Goal: Book appointment/travel/reservation

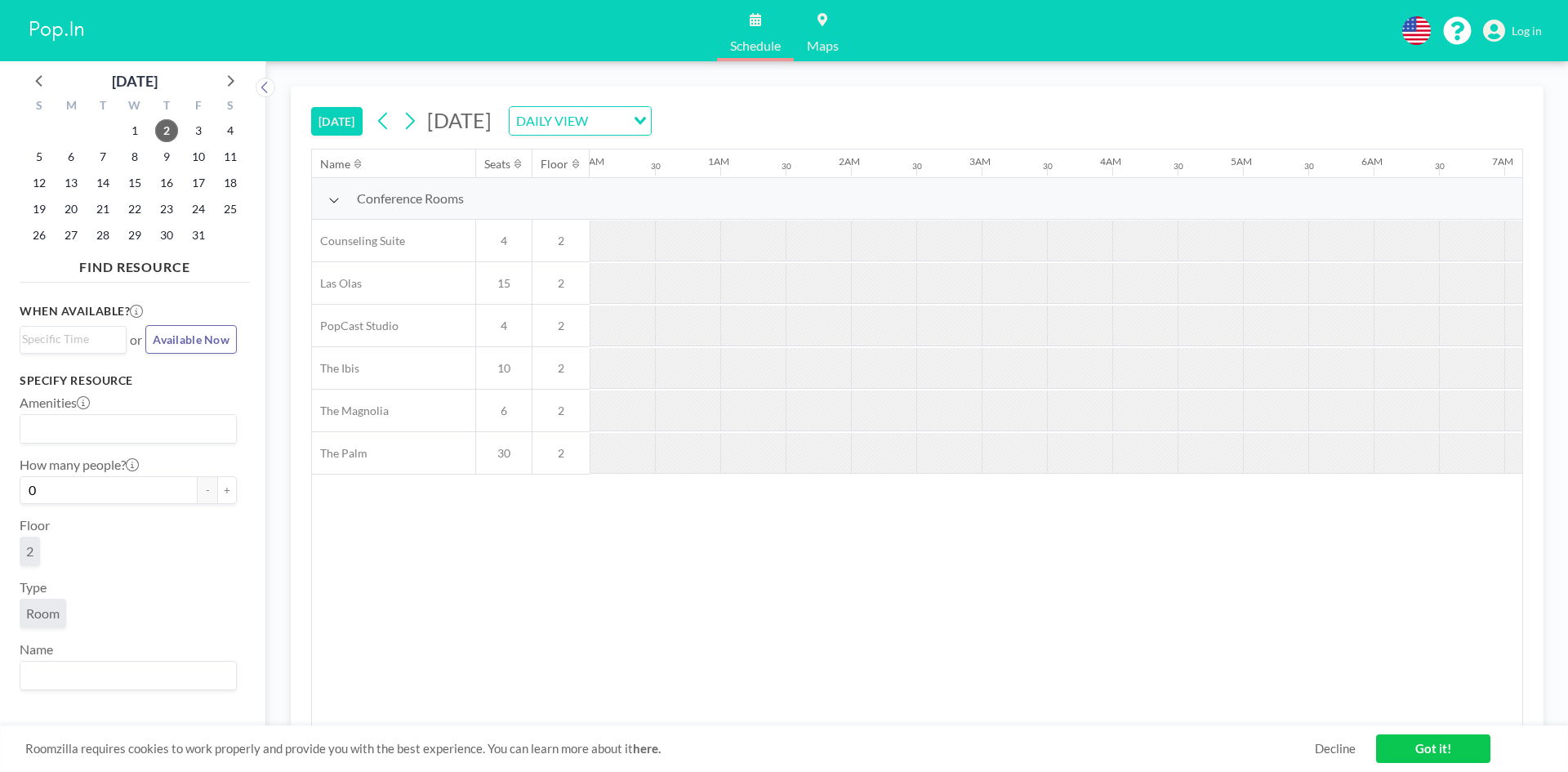
scroll to position [0, 1568]
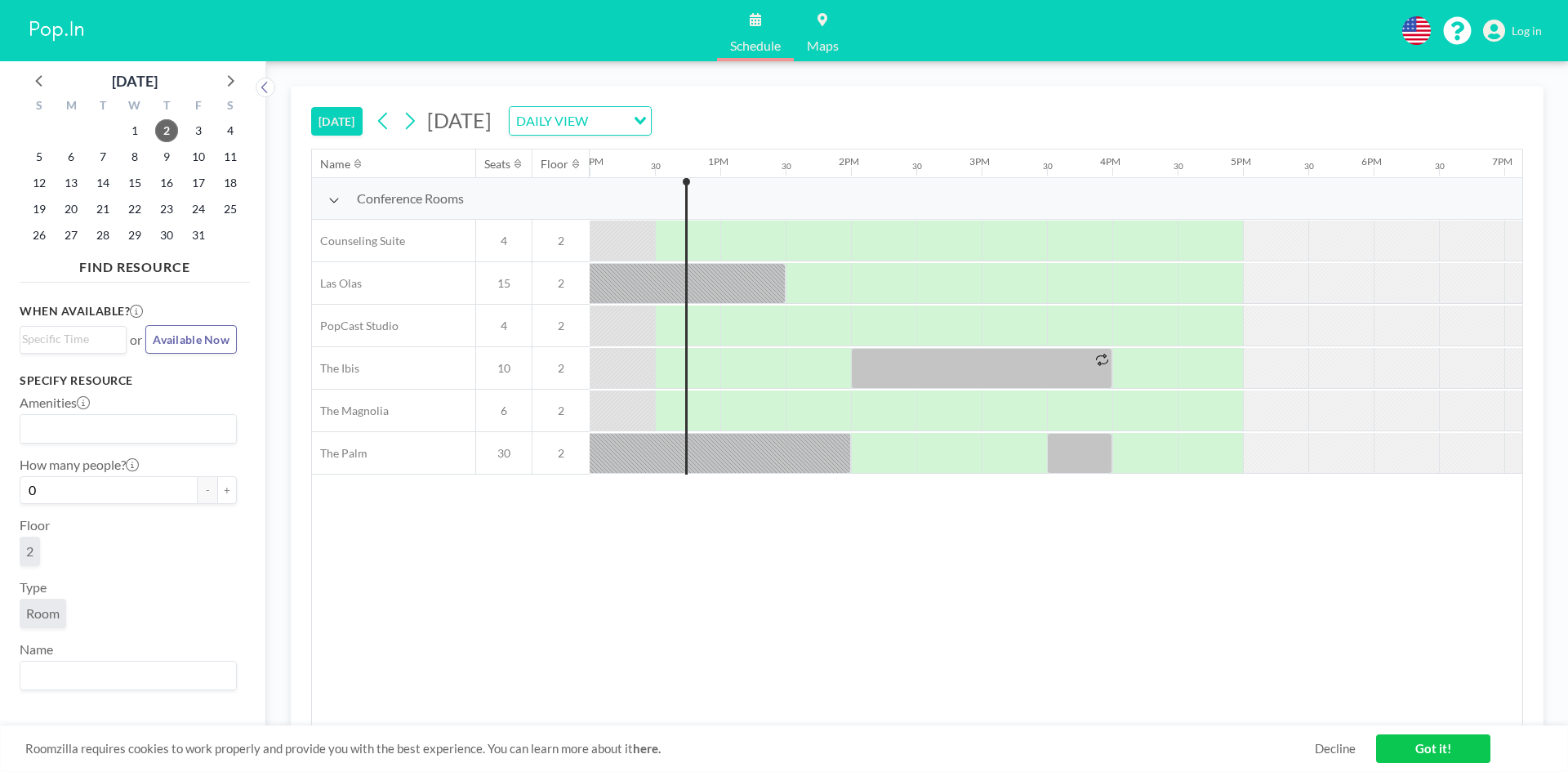
click at [437, 213] on div "Conference Rooms" at bounding box center [450, 198] width 277 height 41
click at [333, 200] on icon at bounding box center [334, 199] width 11 height 13
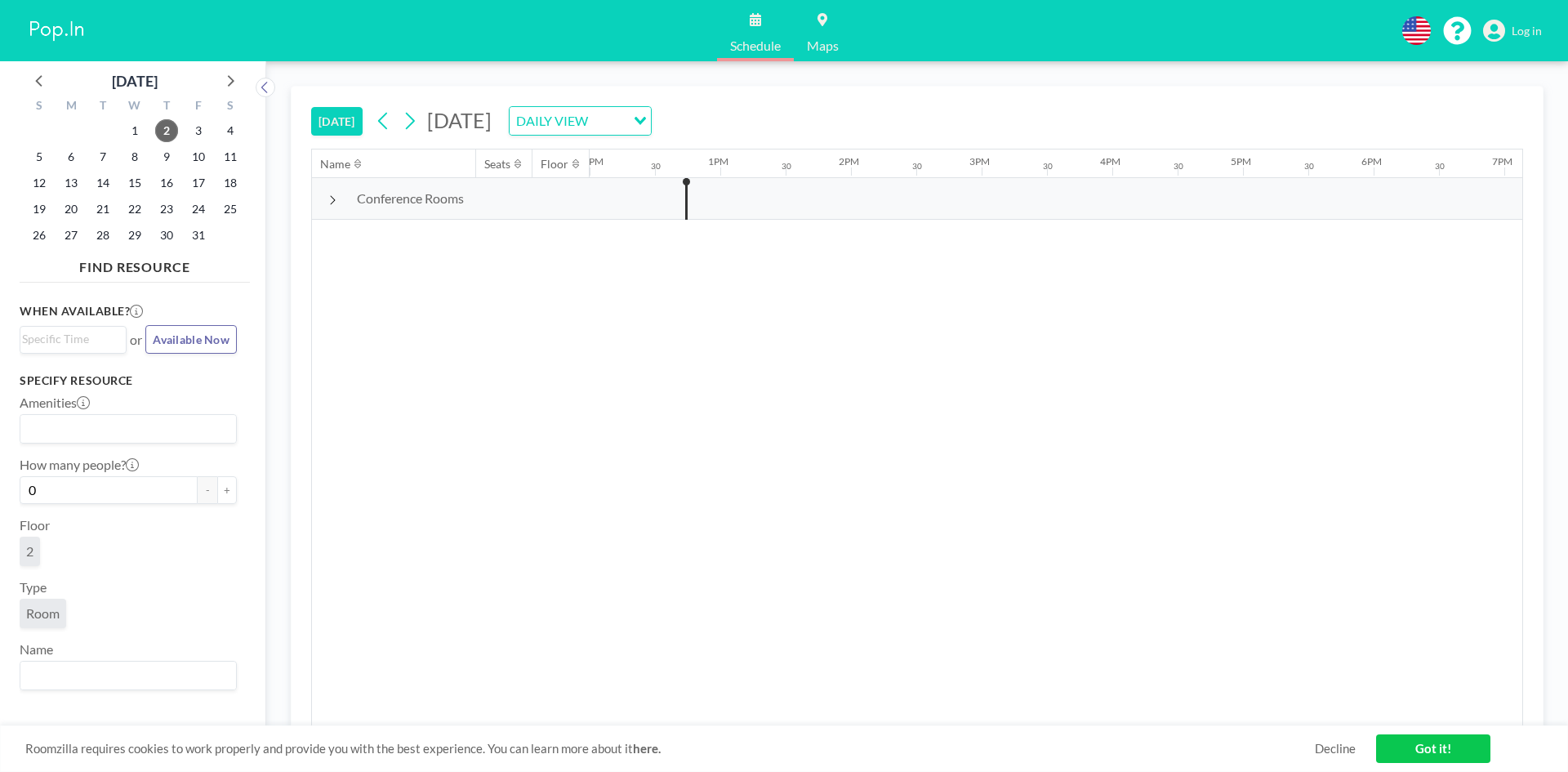
click at [333, 200] on icon at bounding box center [332, 199] width 8 height 13
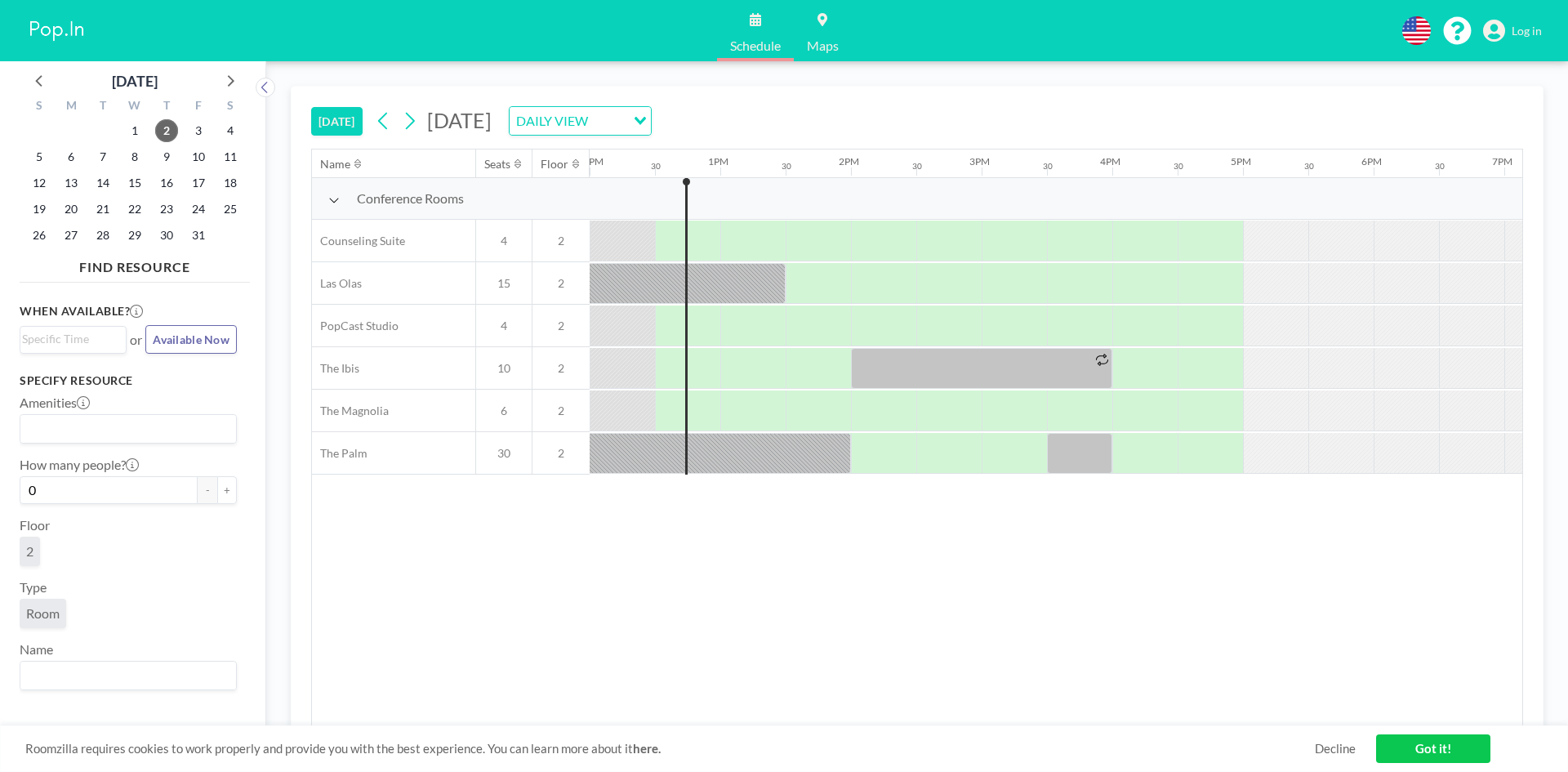
click at [379, 106] on div "[DATE] DAILY VIEW Loading..." at bounding box center [511, 121] width 281 height 29
click at [377, 117] on button at bounding box center [384, 121] width 26 height 26
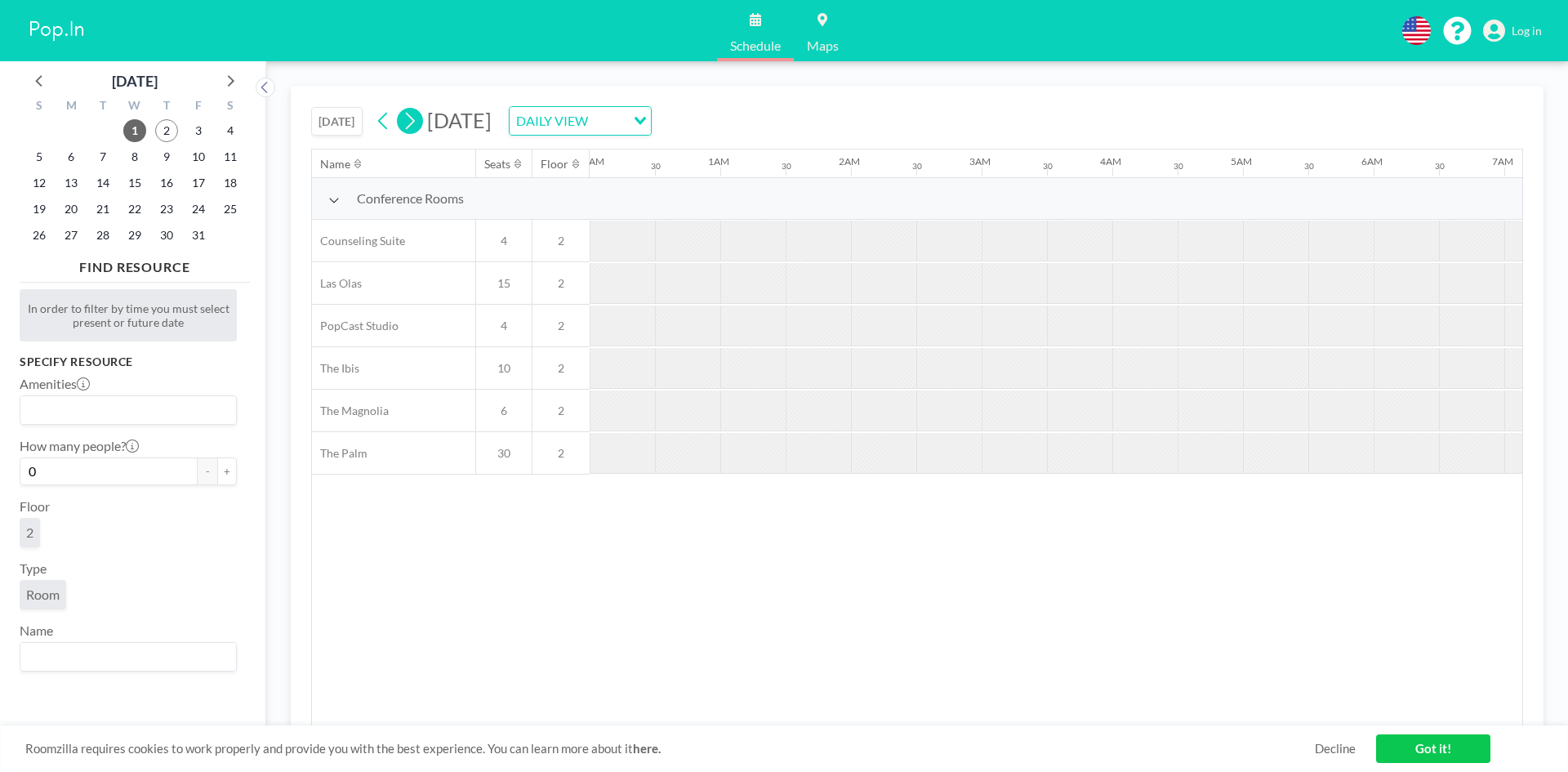
scroll to position [0, 1045]
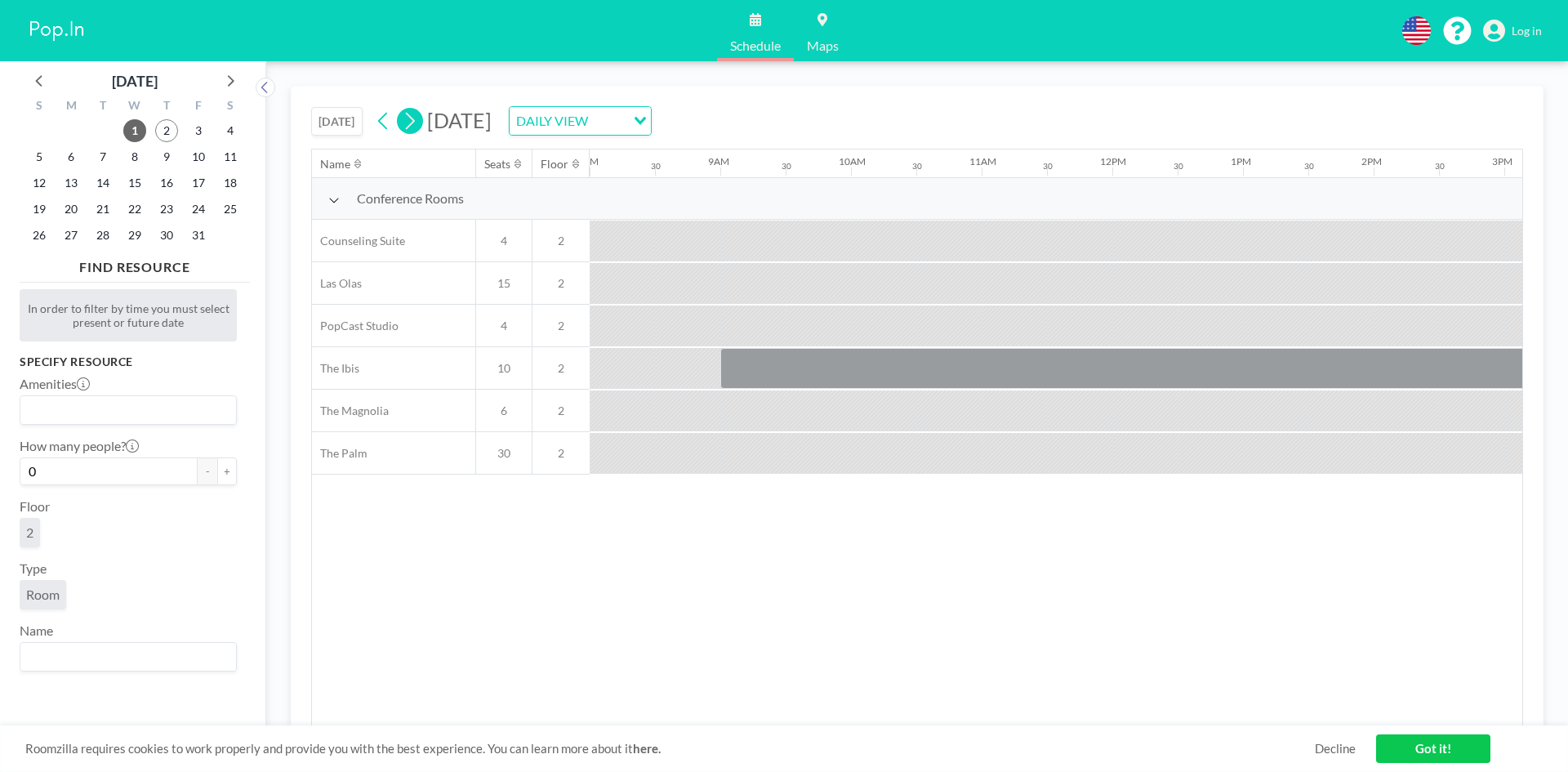
click at [411, 125] on icon at bounding box center [410, 121] width 16 height 24
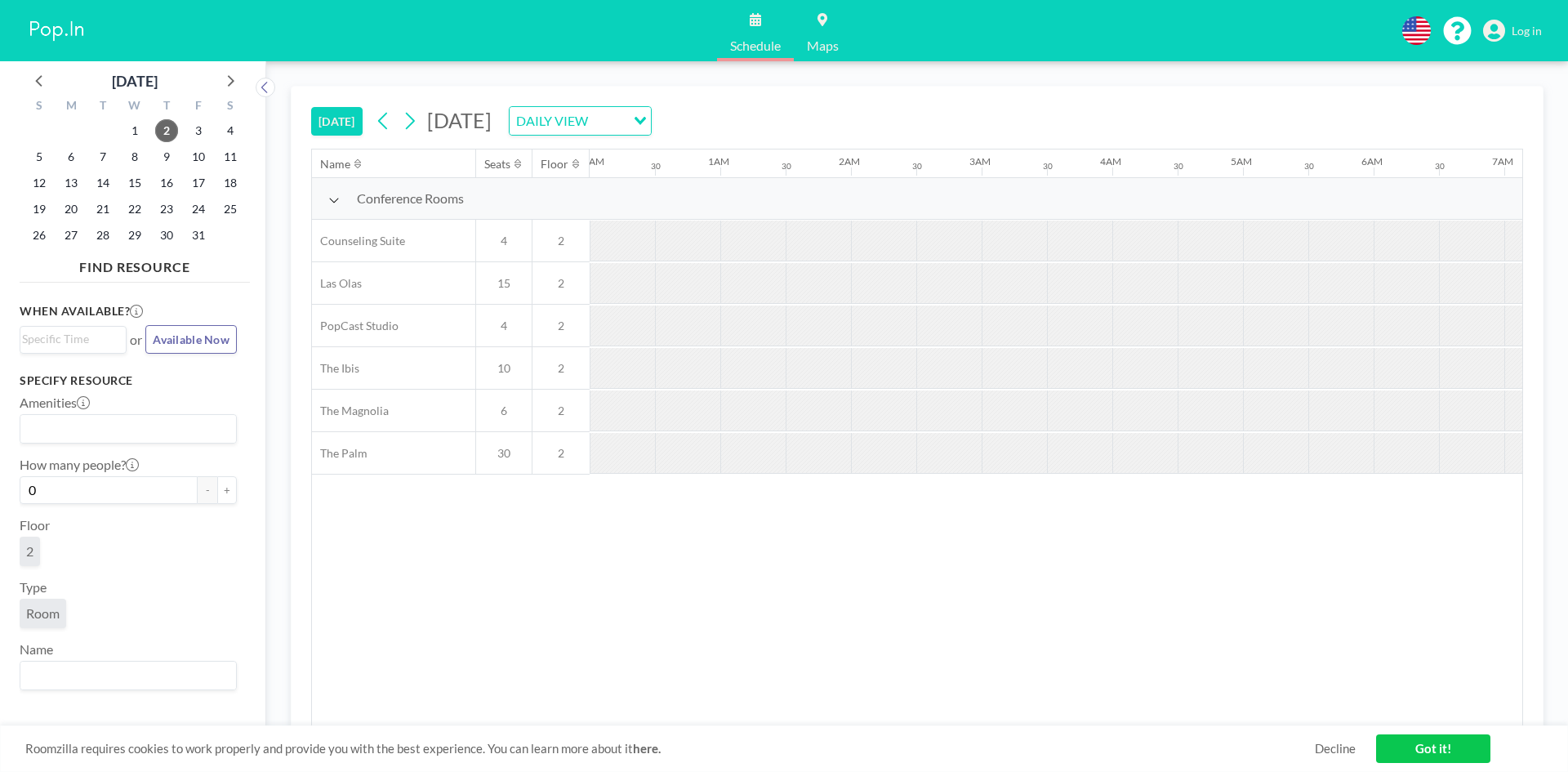
scroll to position [0, 1568]
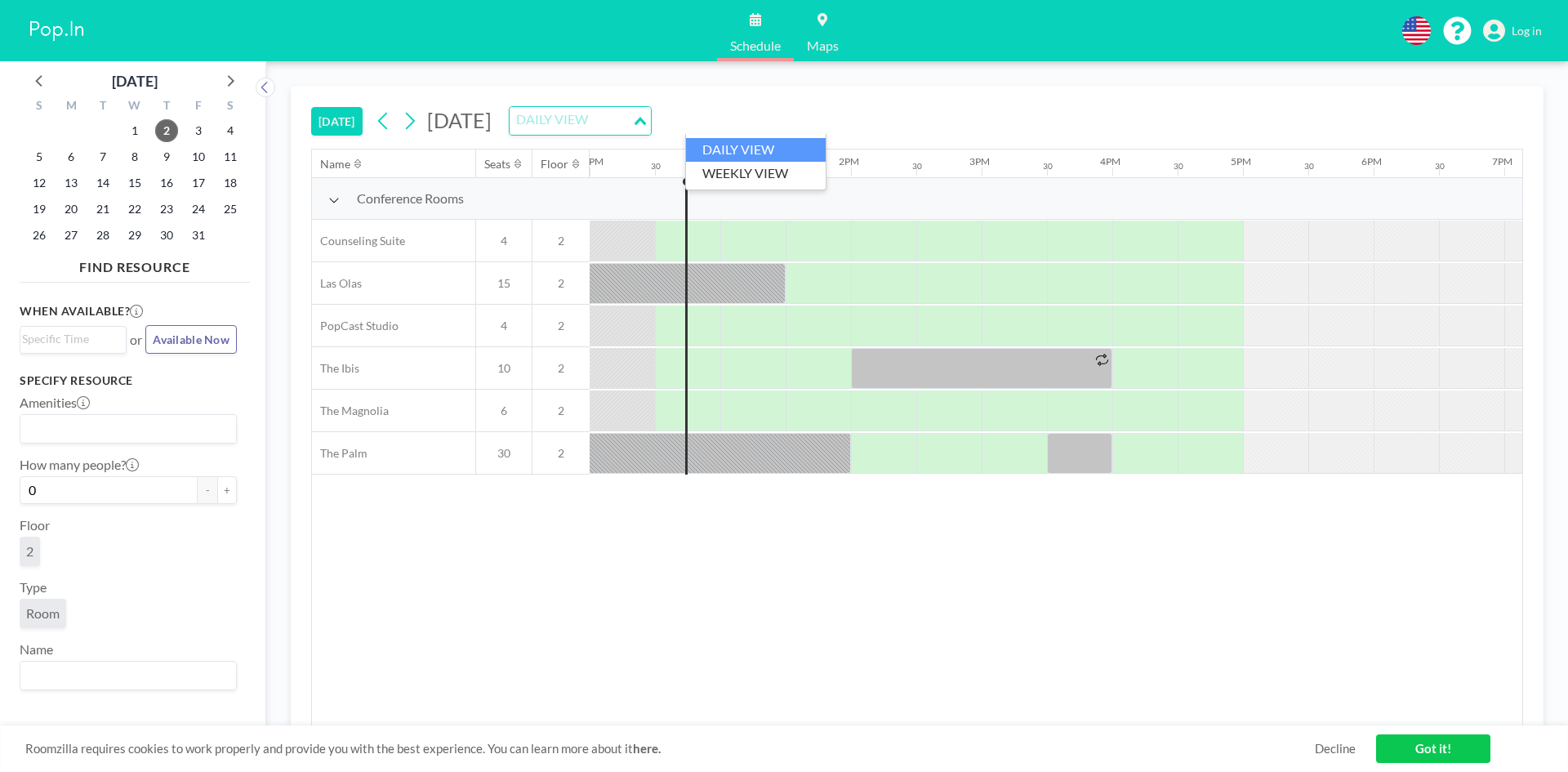
click at [632, 120] on div "DAILY VIEW" at bounding box center [571, 119] width 122 height 24
click at [755, 162] on li "WEEKLY VIEW" at bounding box center [756, 173] width 140 height 23
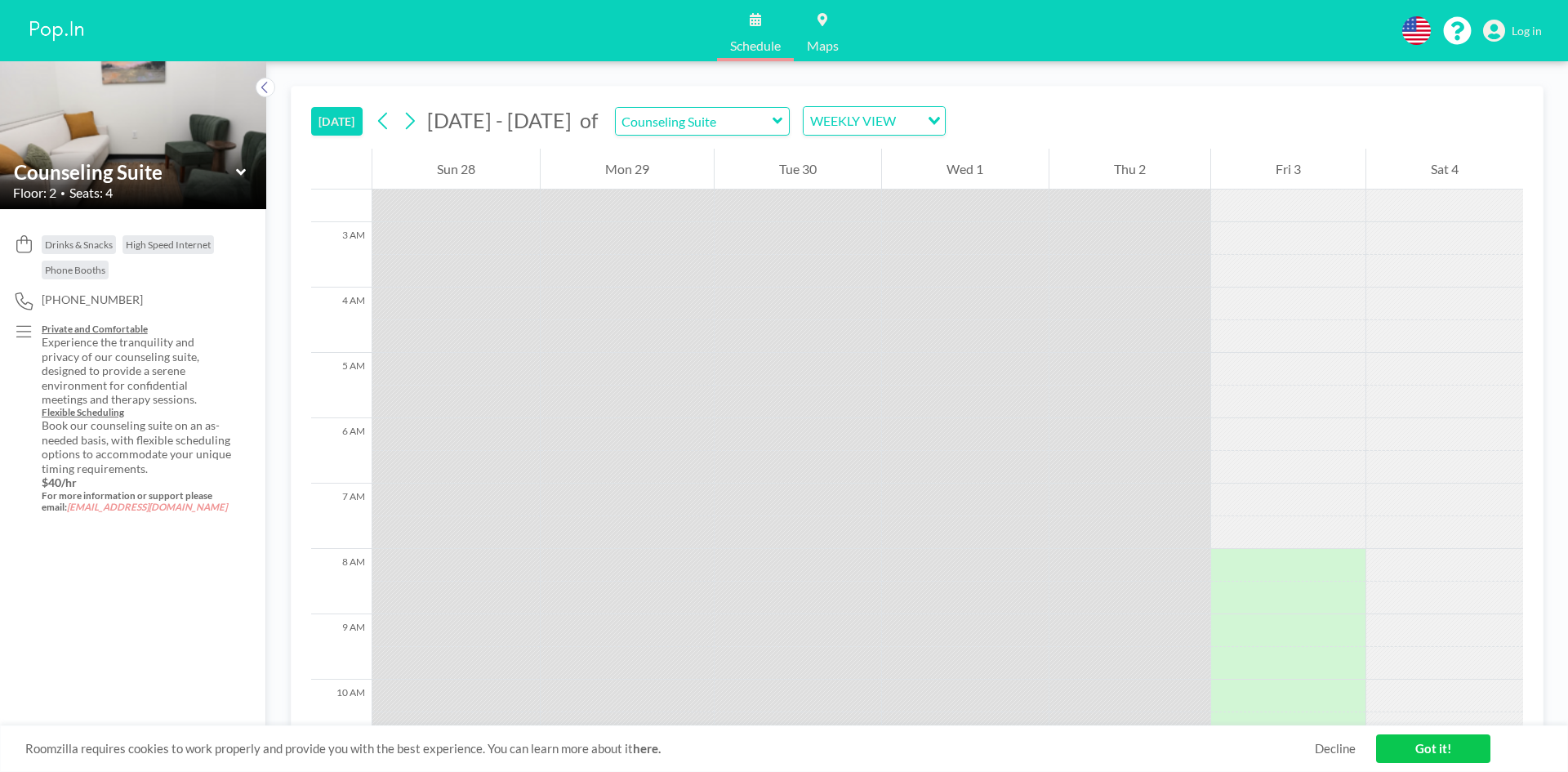
scroll to position [0, 0]
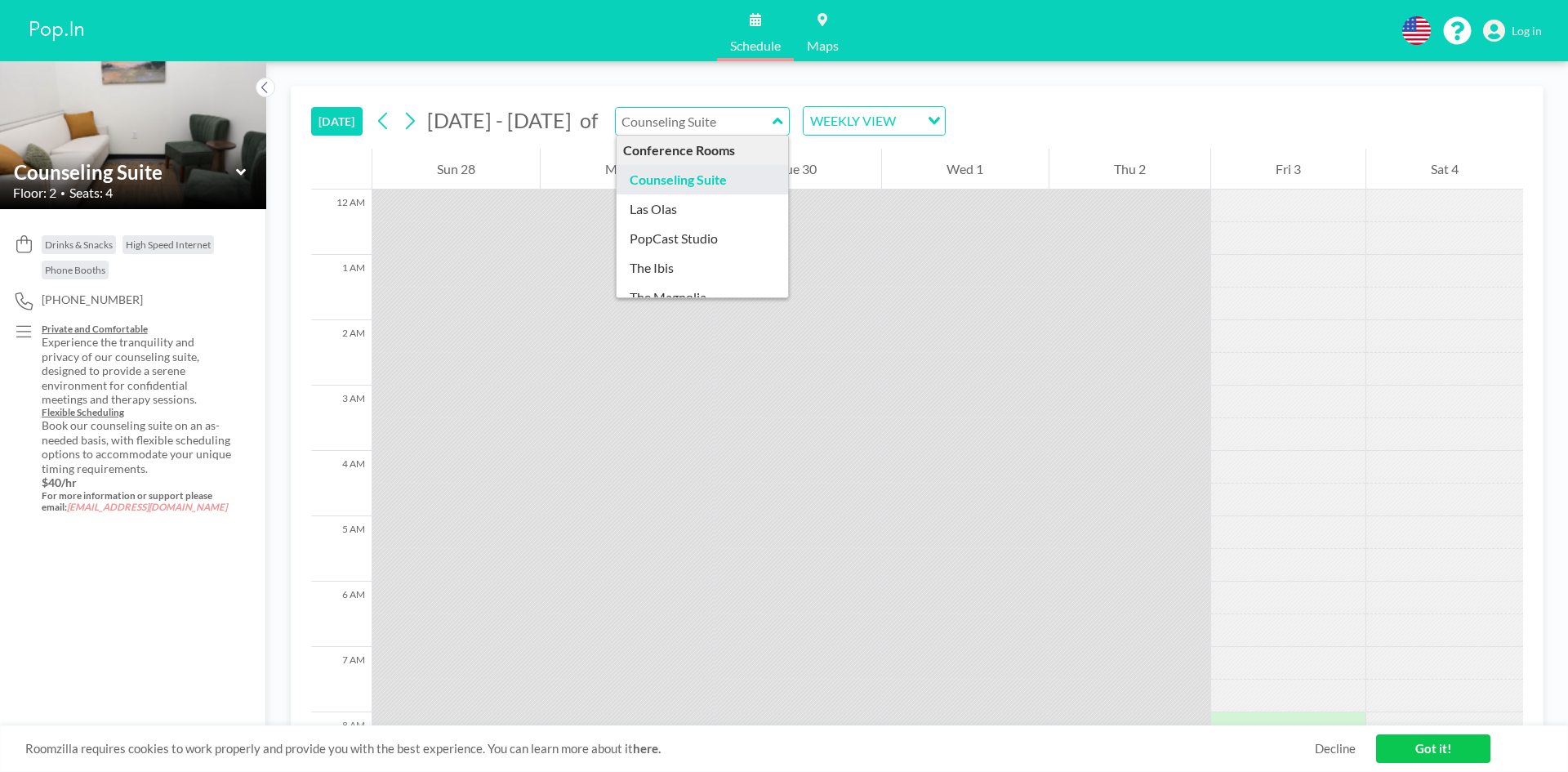
click at [693, 120] on input "text" at bounding box center [694, 121] width 157 height 27
type input "Las Olas"
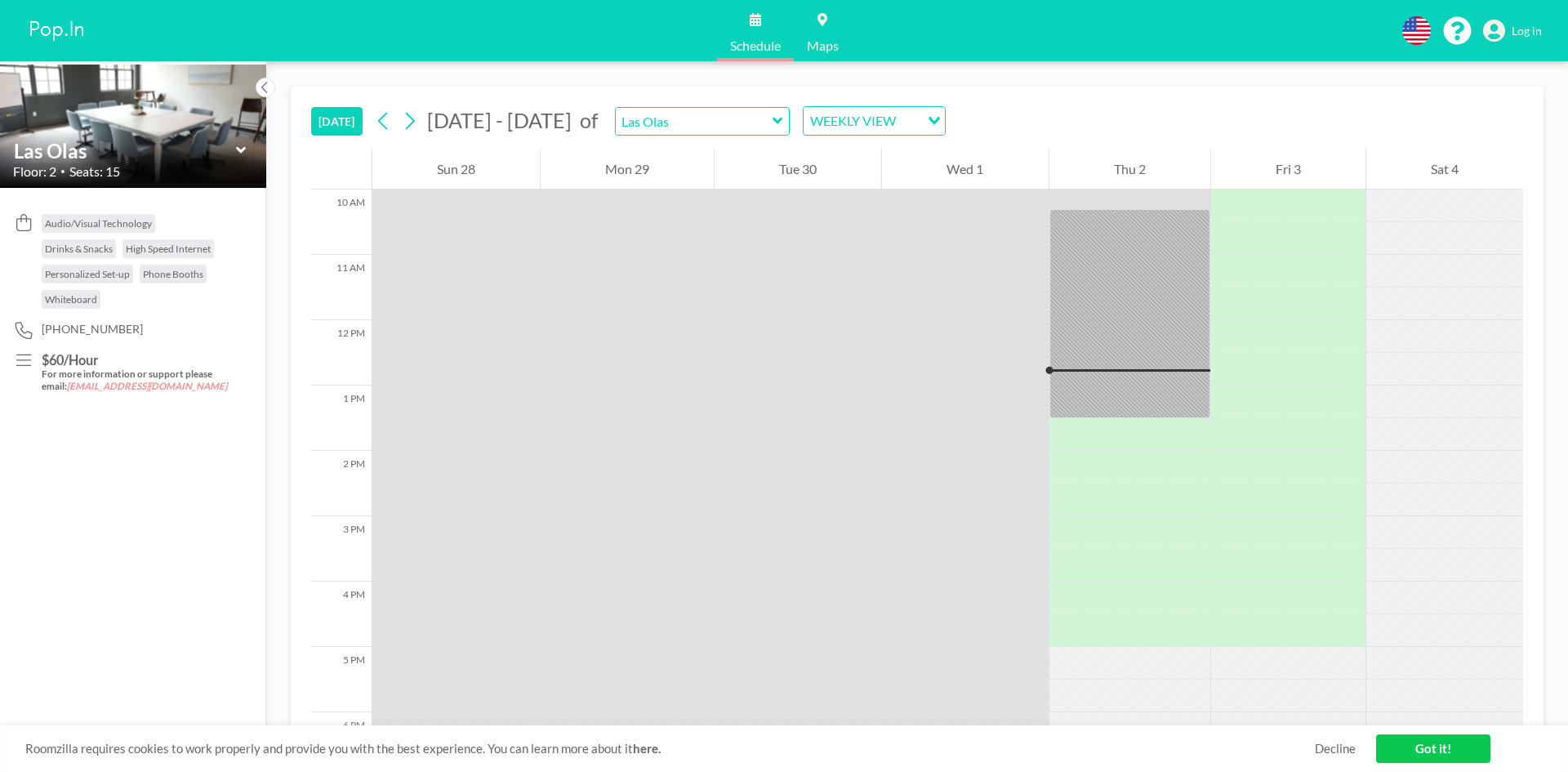
scroll to position [735, 0]
